Goal: Check status: Check status

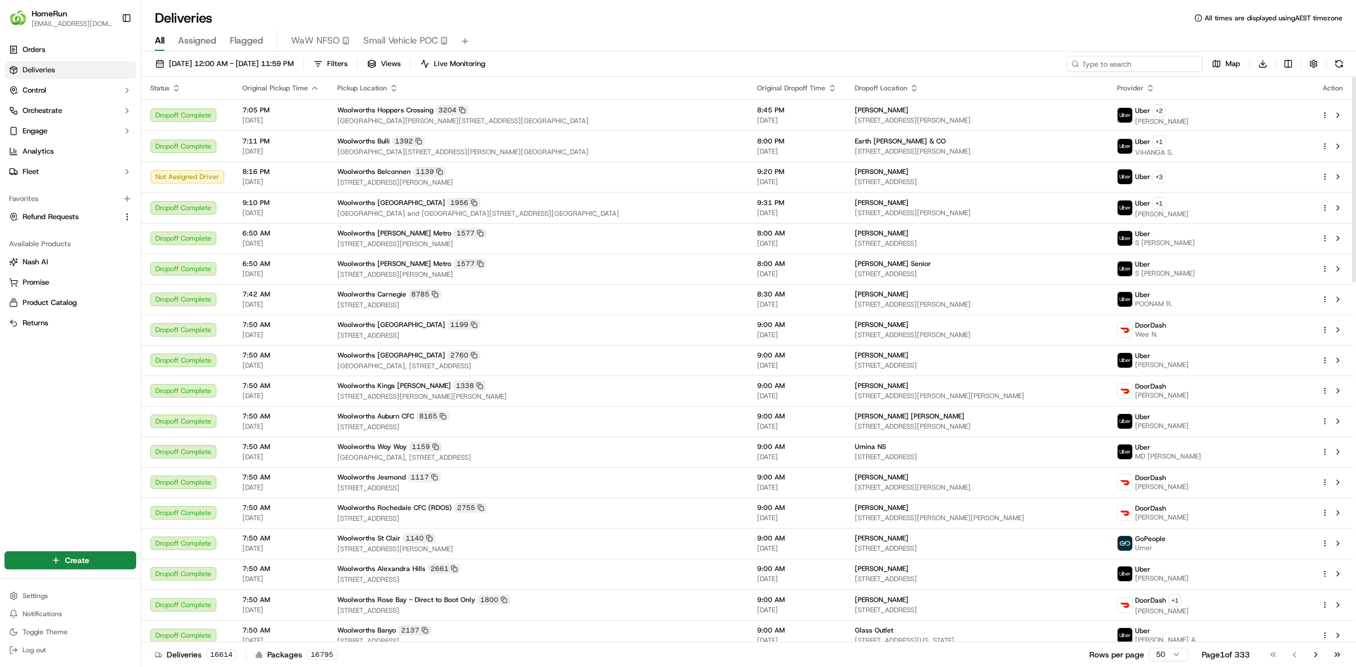
click at [1138, 61] on input at bounding box center [1135, 64] width 136 height 16
paste input "269954536"
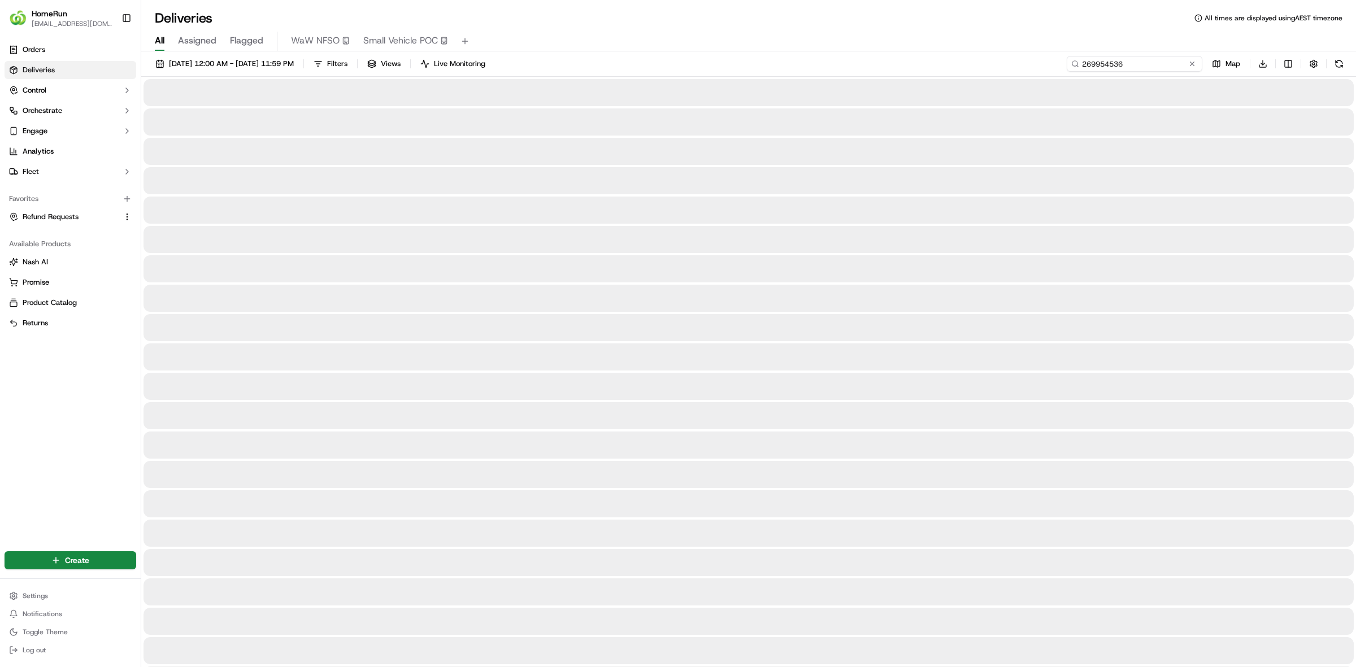
type input "269954536"
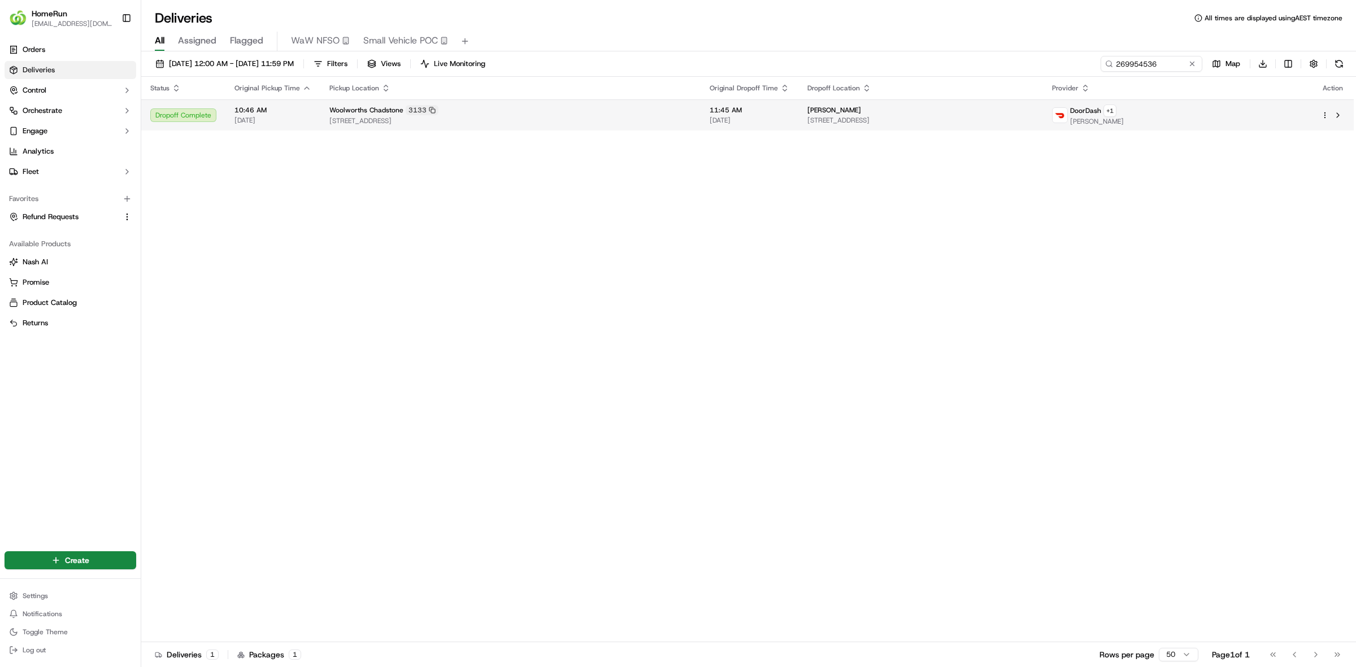
click at [426, 116] on div "Woolworths Chadstone 3133 1341 Dandenong Rd, Chadstone, VIC 3148, AU" at bounding box center [510, 115] width 362 height 20
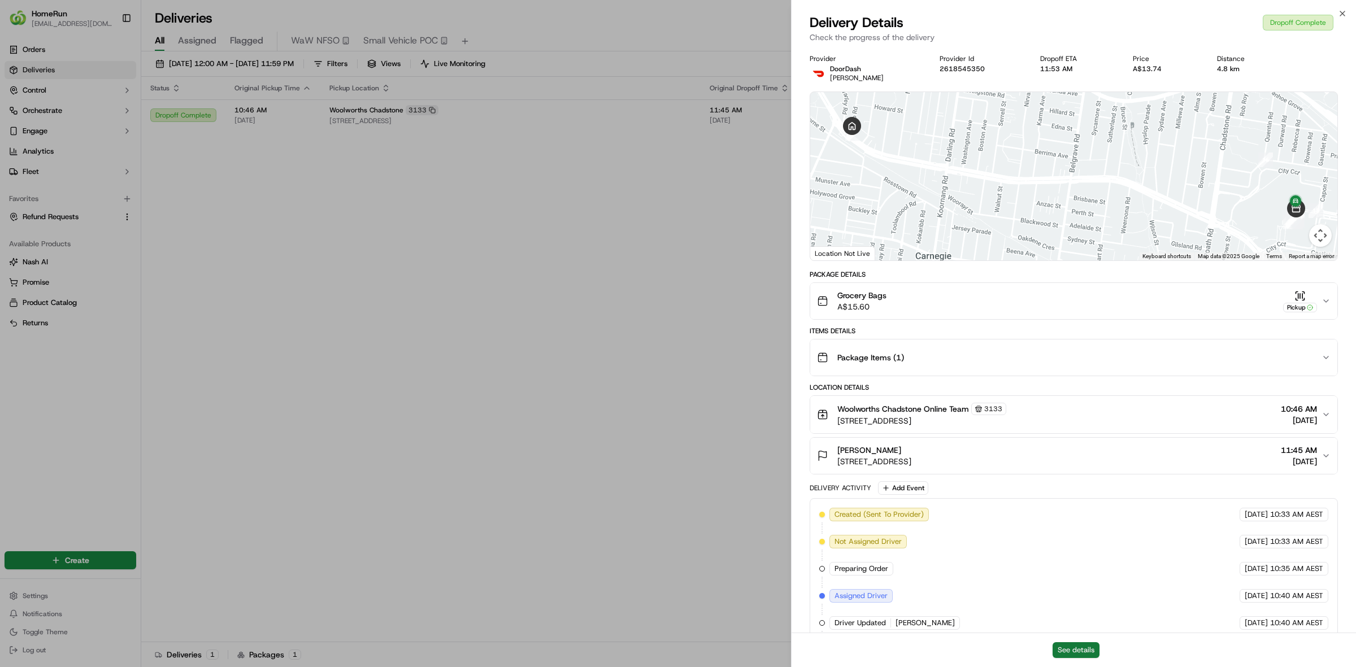
click at [1083, 654] on button "See details" at bounding box center [1076, 651] width 47 height 16
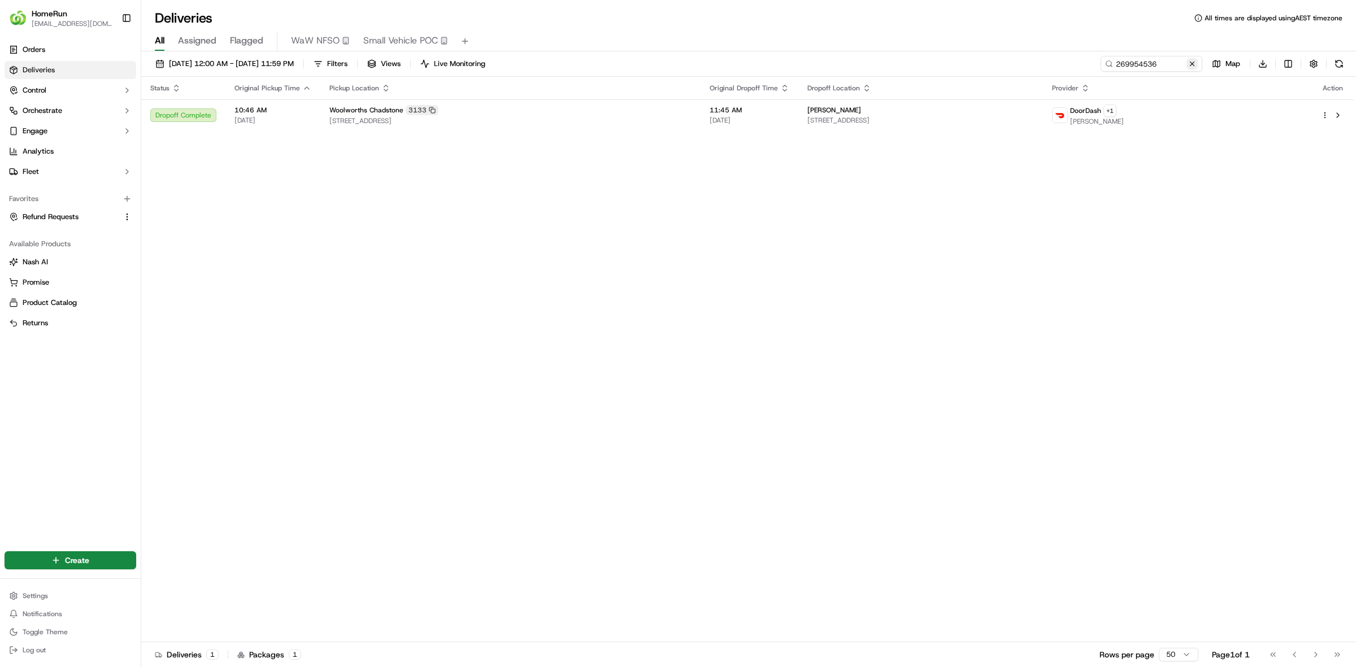
click at [1197, 67] on button at bounding box center [1192, 63] width 11 height 11
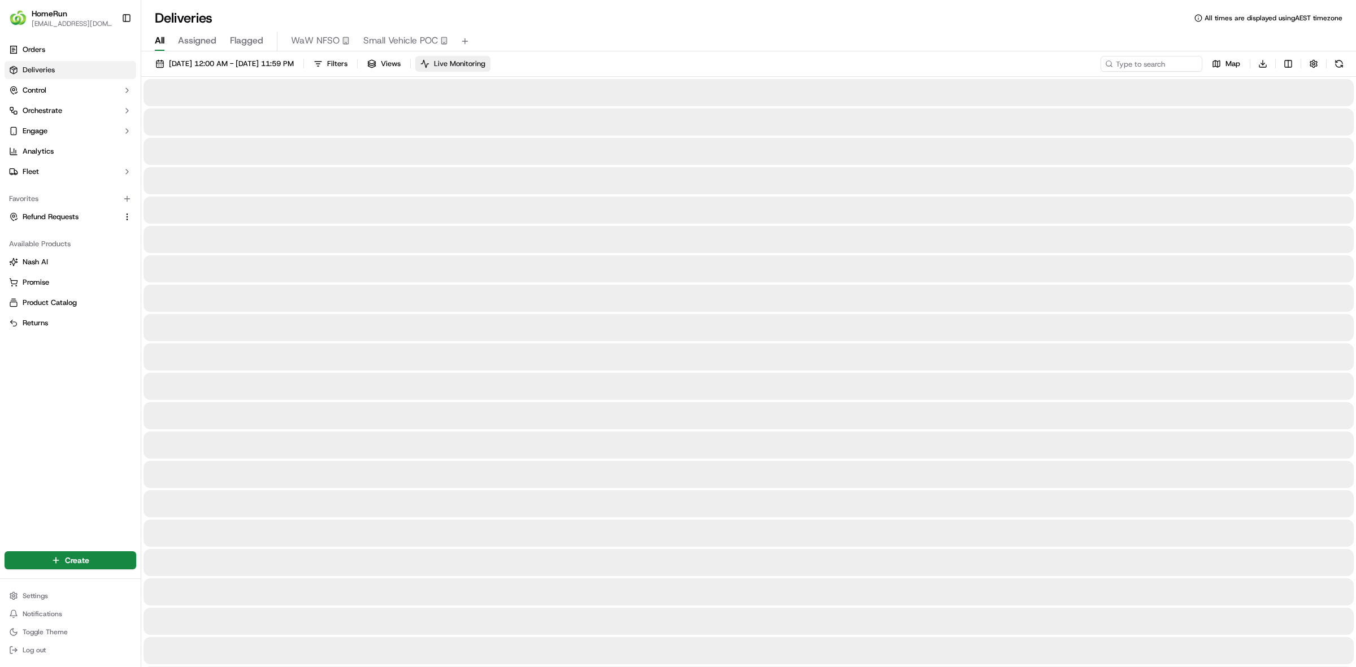
click at [166, 37] on div "All Assigned Flagged WaW NFSO Small Vehicle POC" at bounding box center [748, 42] width 1215 height 20
click at [485, 68] on span "Live Monitoring" at bounding box center [459, 64] width 51 height 10
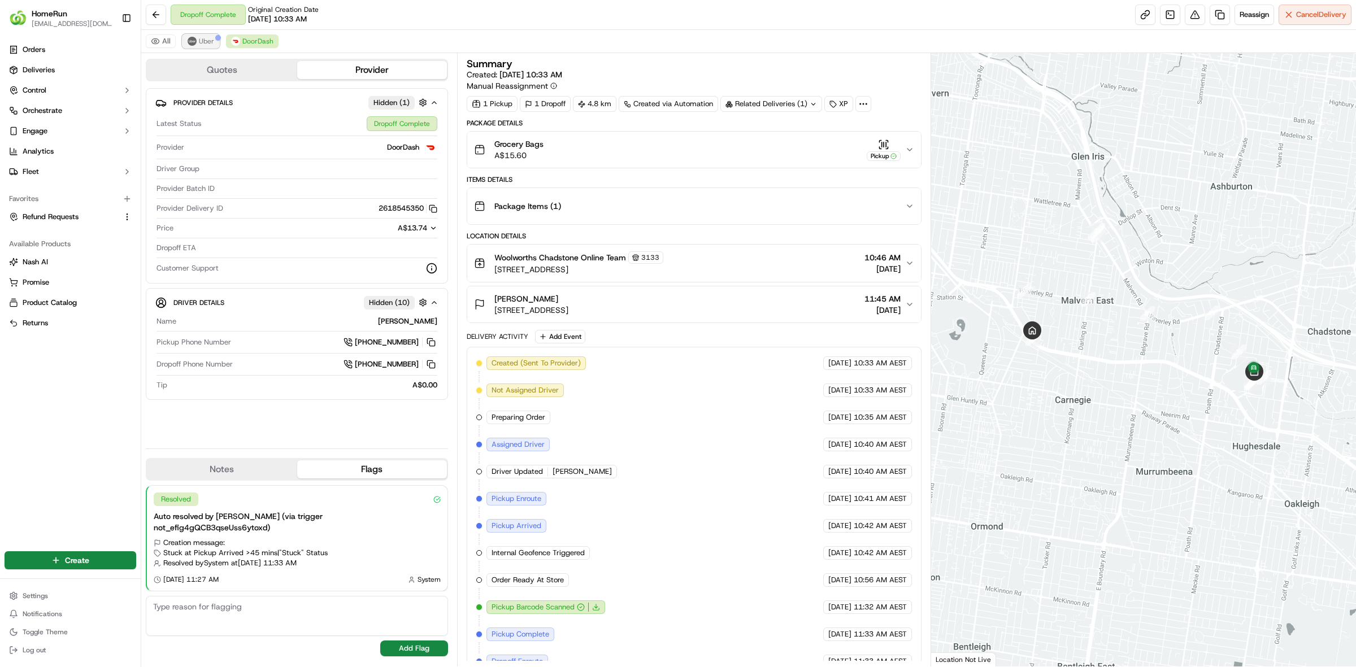
click at [192, 44] on img at bounding box center [192, 41] width 9 height 9
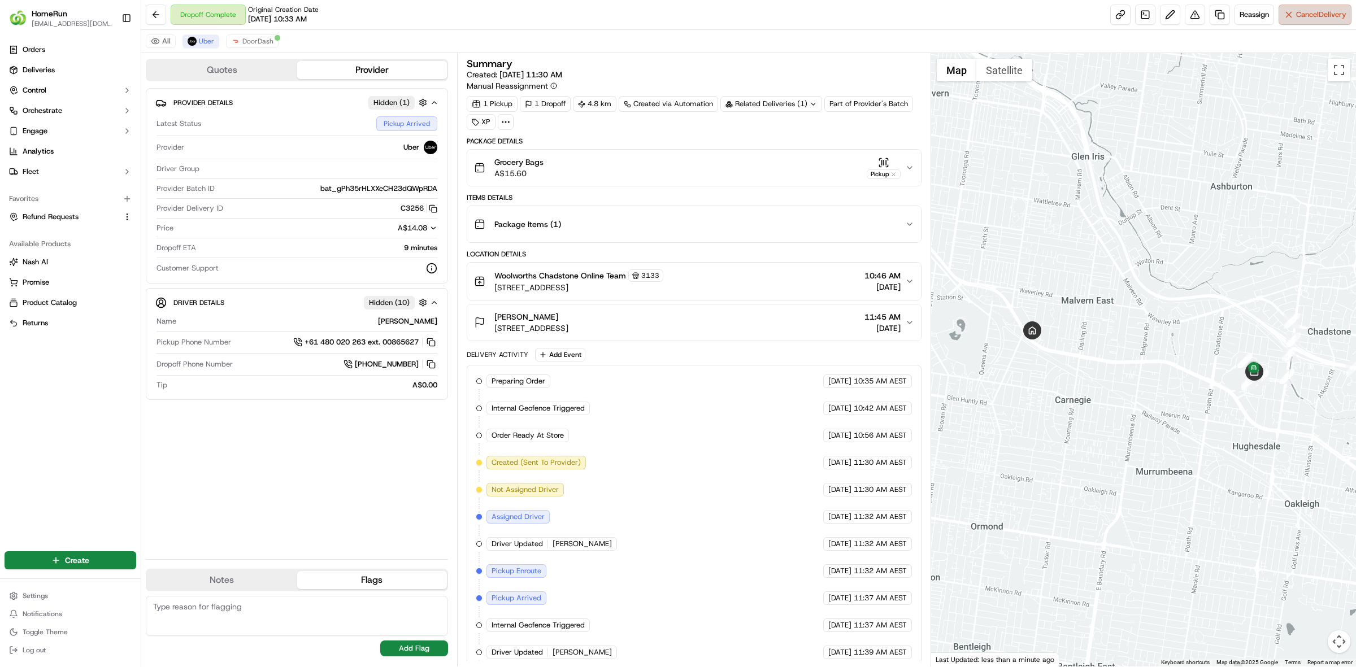
click at [1343, 17] on span "Cancel Delivery" at bounding box center [1321, 15] width 50 height 10
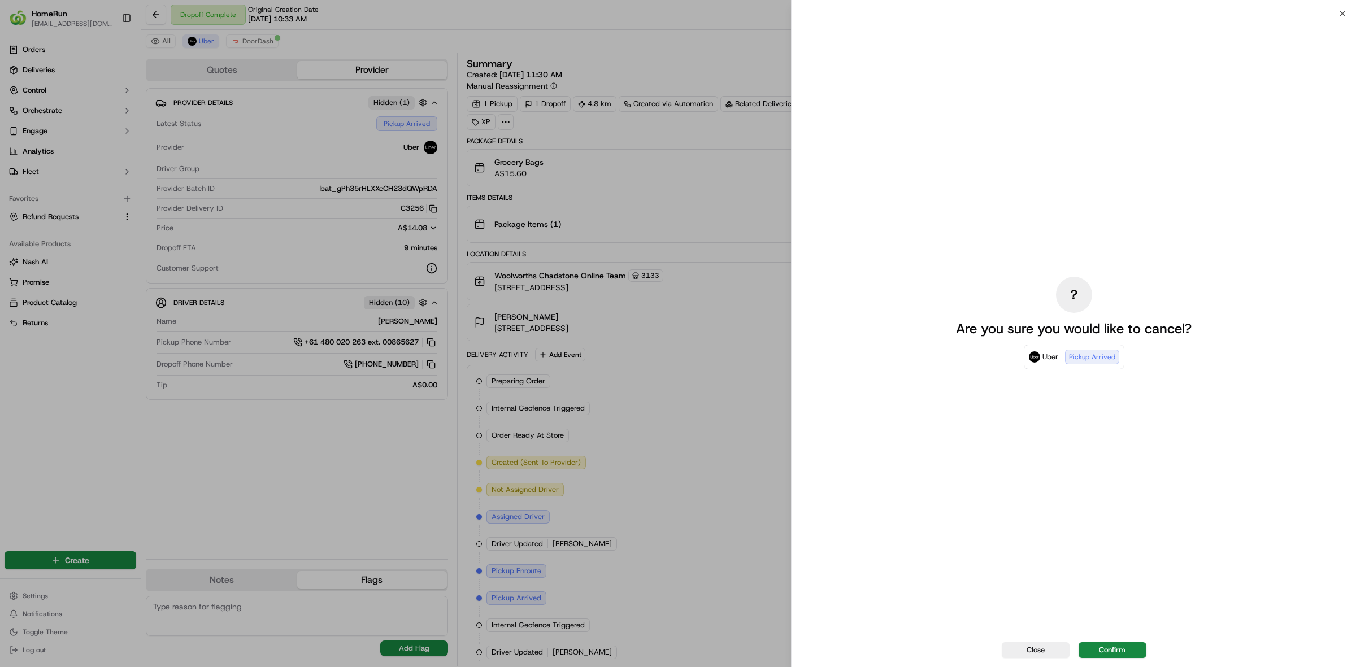
drag, startPoint x: 624, startPoint y: 155, endPoint x: 358, endPoint y: 0, distance: 308.7
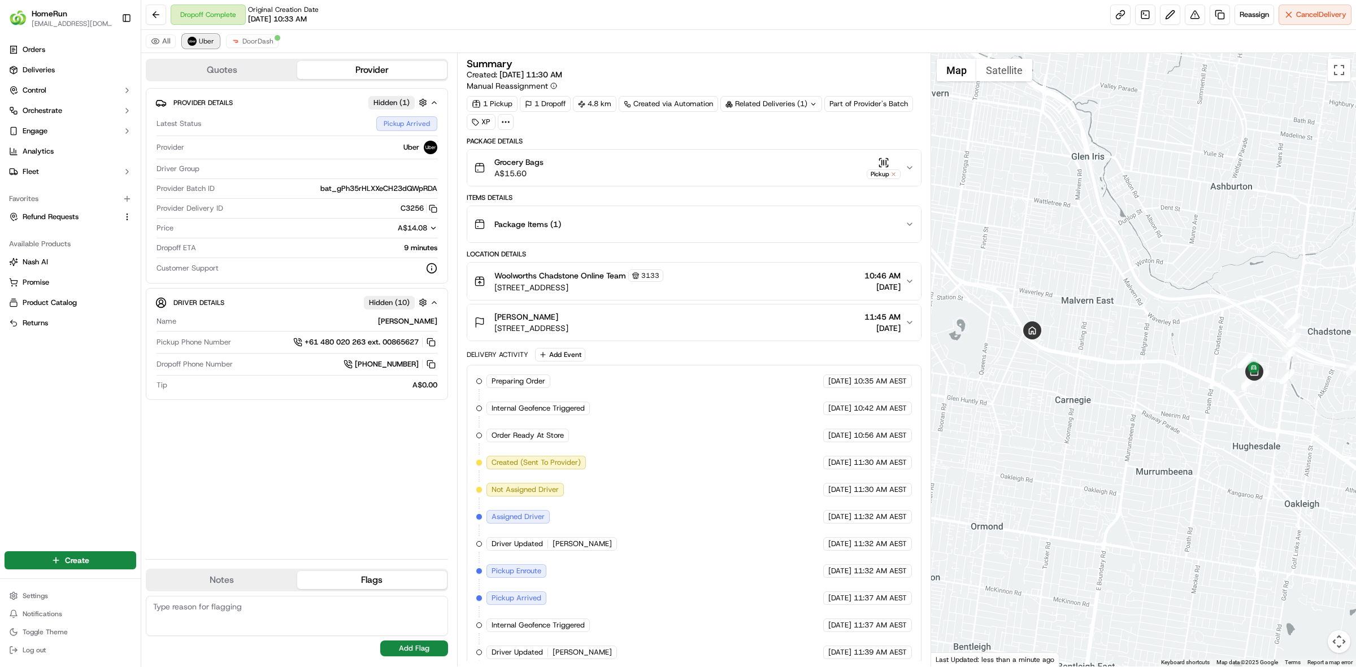
click at [201, 41] on span "Uber" at bounding box center [206, 41] width 15 height 9
click at [1311, 29] on div "Dropoff Complete Original Creation Date [DATE] 10:33 AM Reassign Cancel Delivery" at bounding box center [748, 15] width 1215 height 30
click at [1314, 23] on button "Cancel Delivery" at bounding box center [1315, 15] width 73 height 20
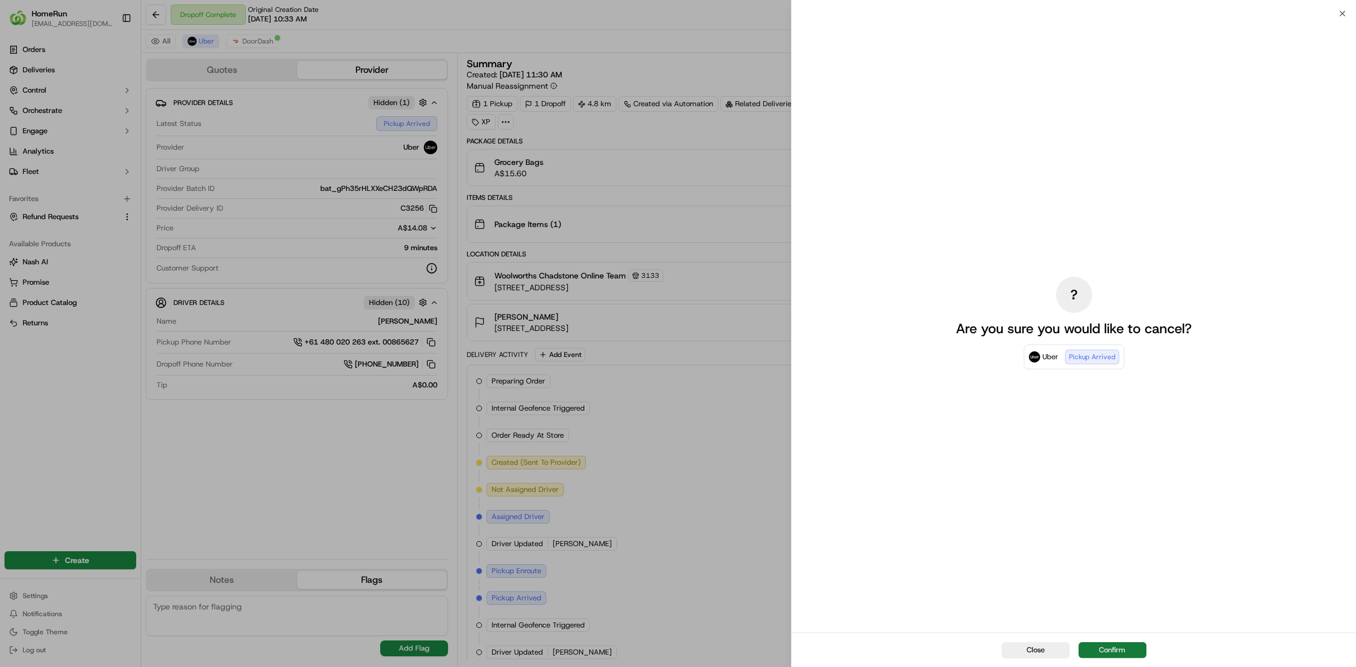
click at [1092, 643] on button "Confirm" at bounding box center [1113, 651] width 68 height 16
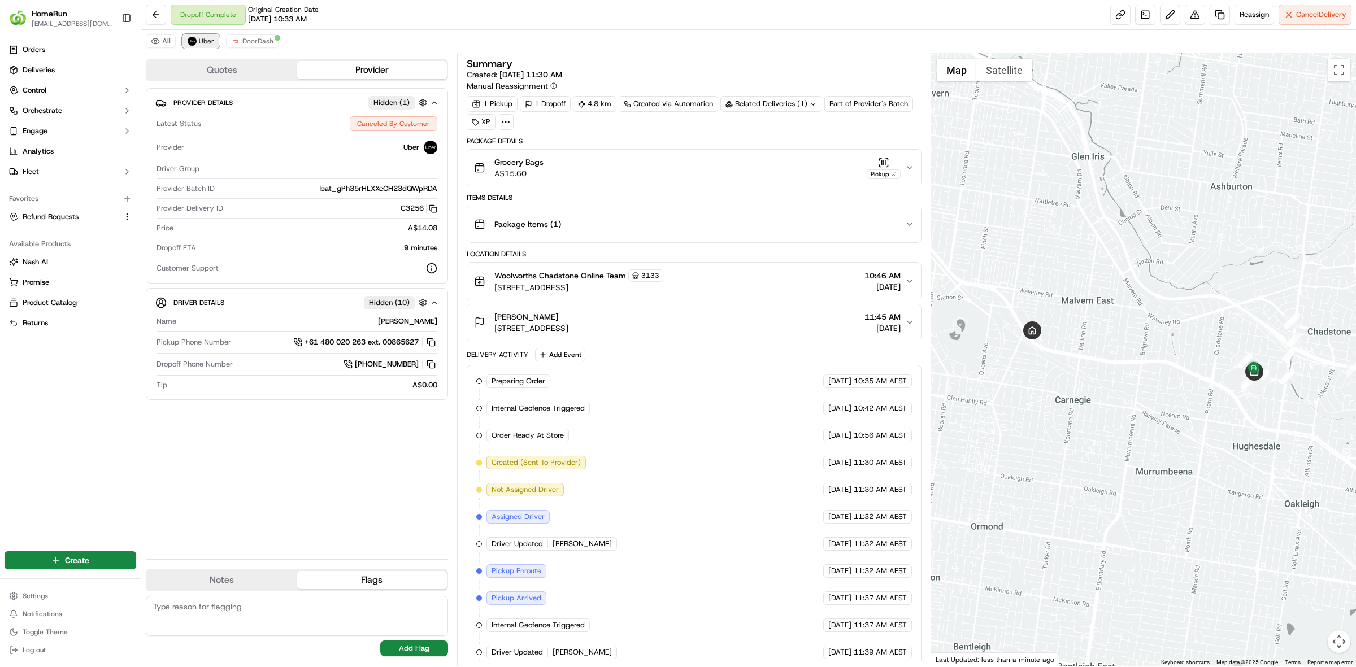
click at [204, 46] on button "Uber" at bounding box center [201, 41] width 37 height 14
click at [244, 45] on span "DoorDash" at bounding box center [257, 41] width 31 height 9
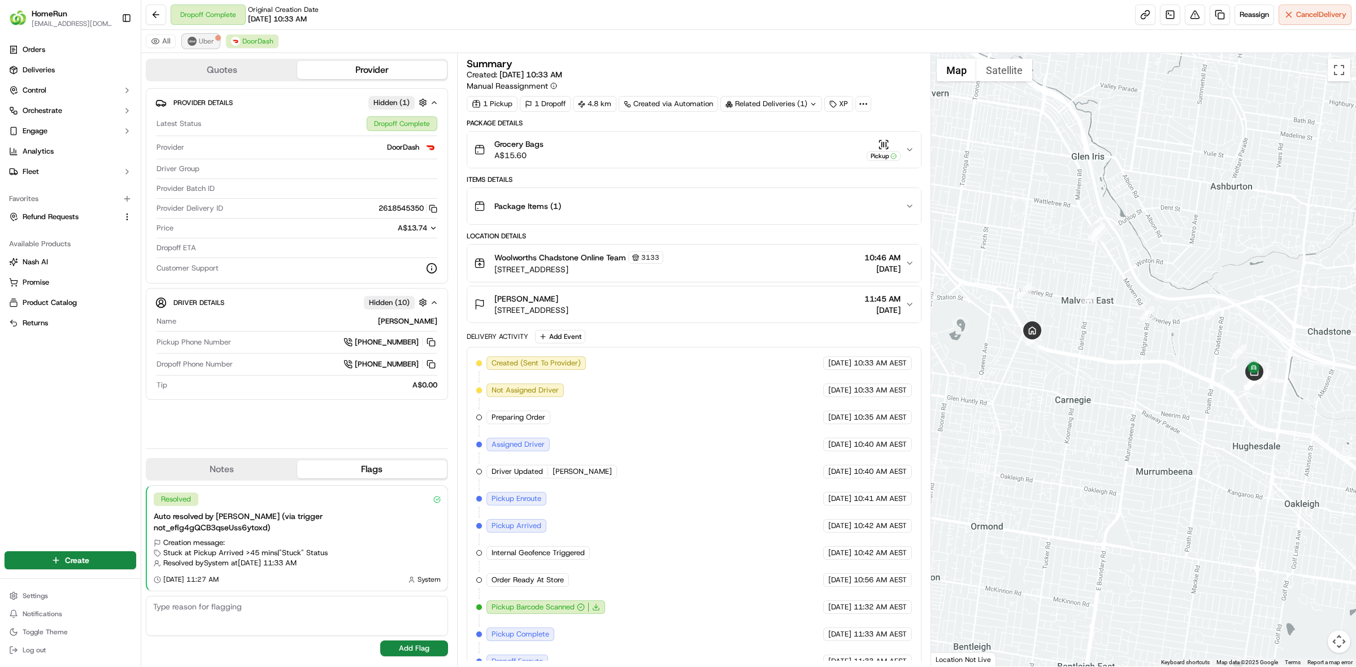
click at [209, 47] on button "Uber" at bounding box center [201, 41] width 37 height 14
